Goal: Find specific page/section

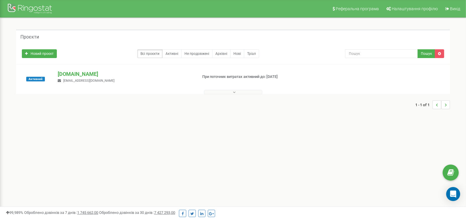
click at [404, 79] on div "Активний miidvir.ua lichnovd@miidvir.ua При поточних витратах активний до: 25.1…" at bounding box center [232, 81] width 431 height 23
click at [235, 92] on icon at bounding box center [234, 92] width 3 height 4
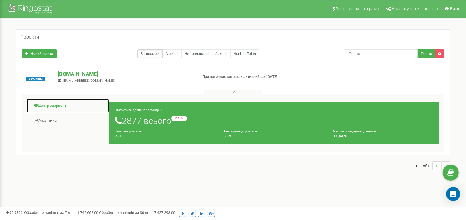
click at [54, 106] on link "Центр звернень" at bounding box center [68, 106] width 83 height 14
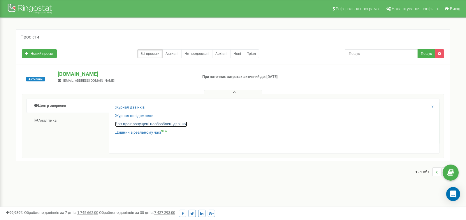
click at [143, 123] on link "Звіт про пропущені необроблені дзвінки" at bounding box center [151, 124] width 72 height 6
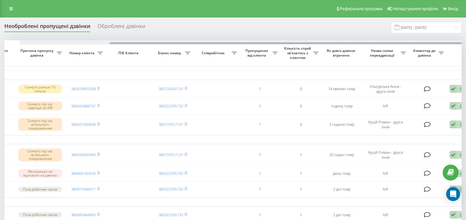
scroll to position [0, 126]
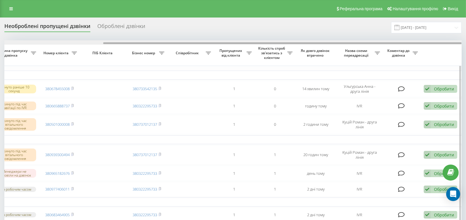
drag, startPoint x: 313, startPoint y: 43, endPoint x: 427, endPoint y: 47, distance: 113.8
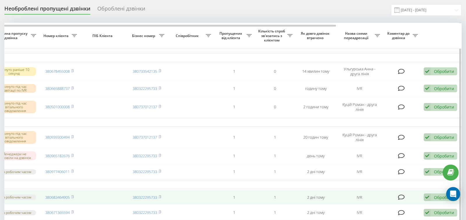
scroll to position [0, 0]
